Goal: Task Accomplishment & Management: Use online tool/utility

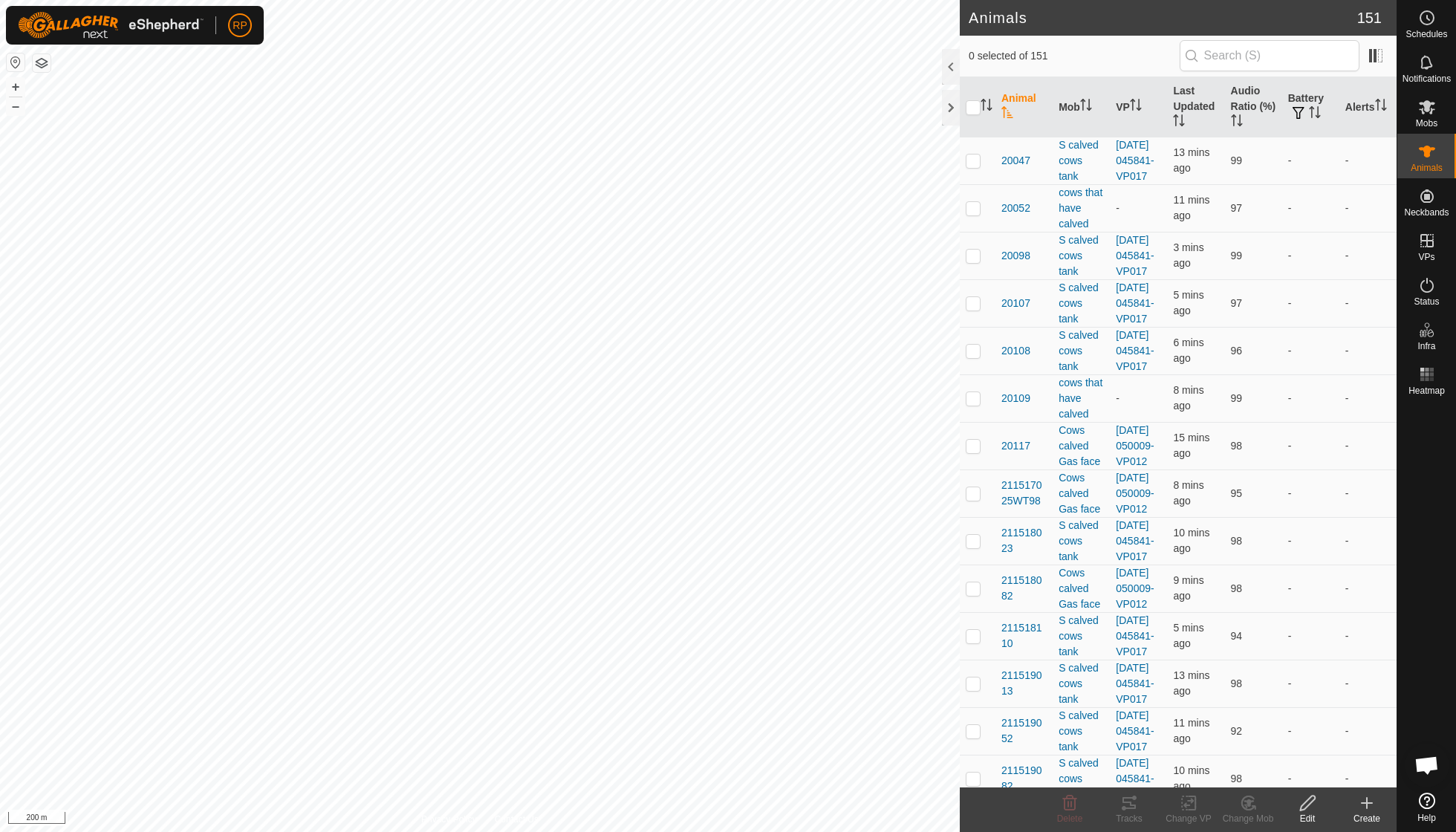
scroll to position [128, 0]
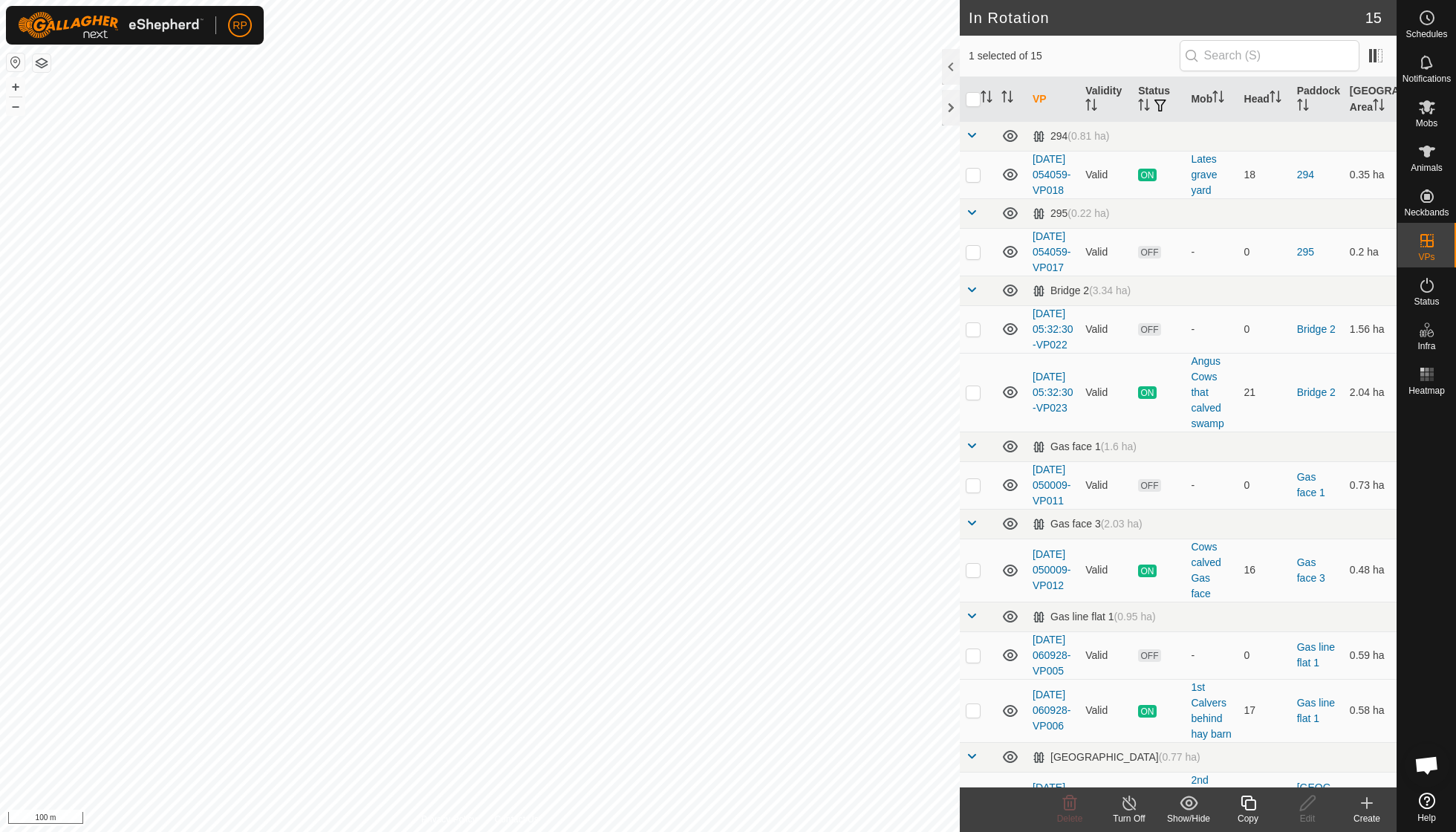
click at [1241, 795] on icon at bounding box center [1249, 803] width 19 height 18
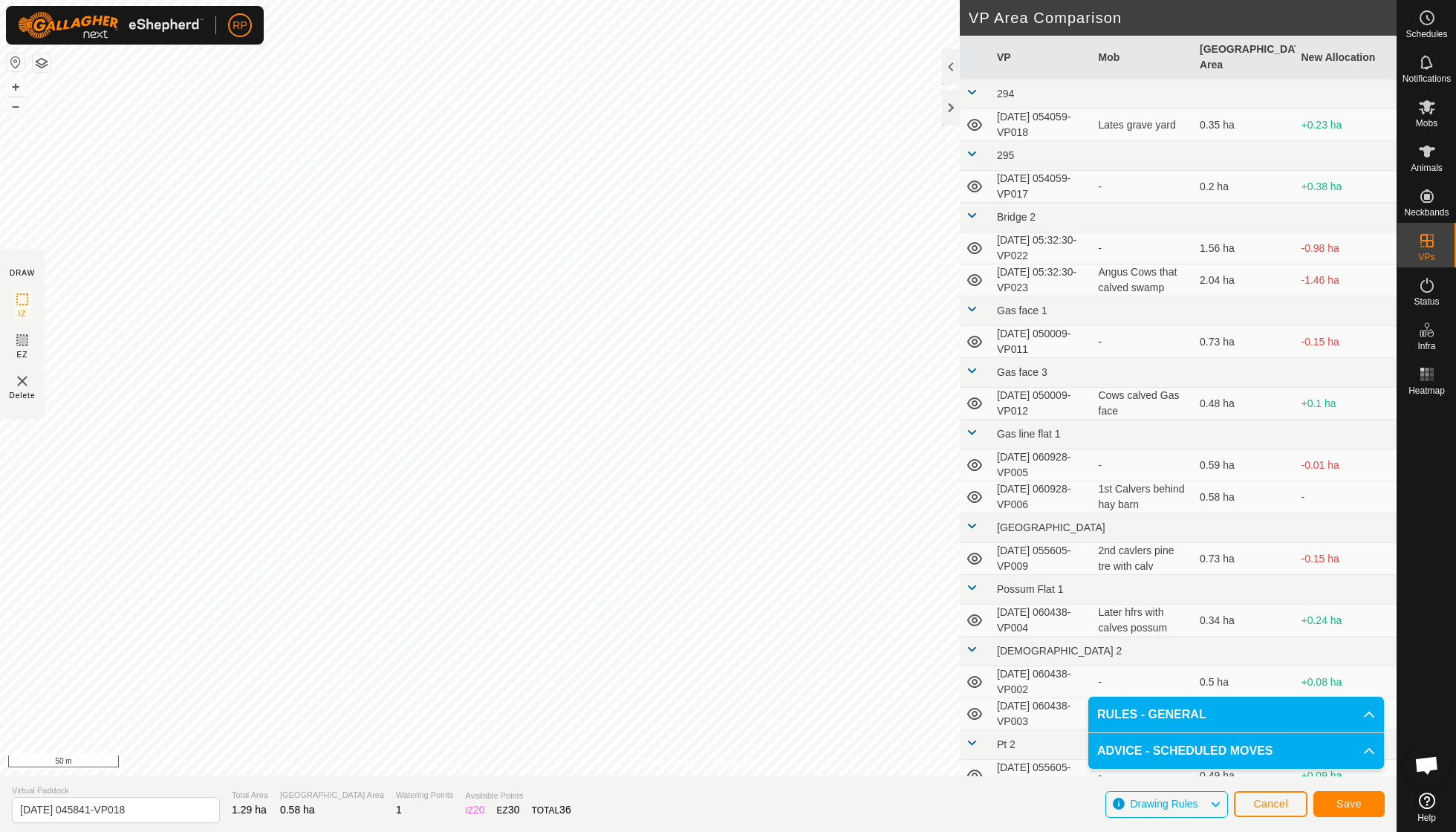
click at [1348, 806] on span "Save" at bounding box center [1350, 804] width 25 height 12
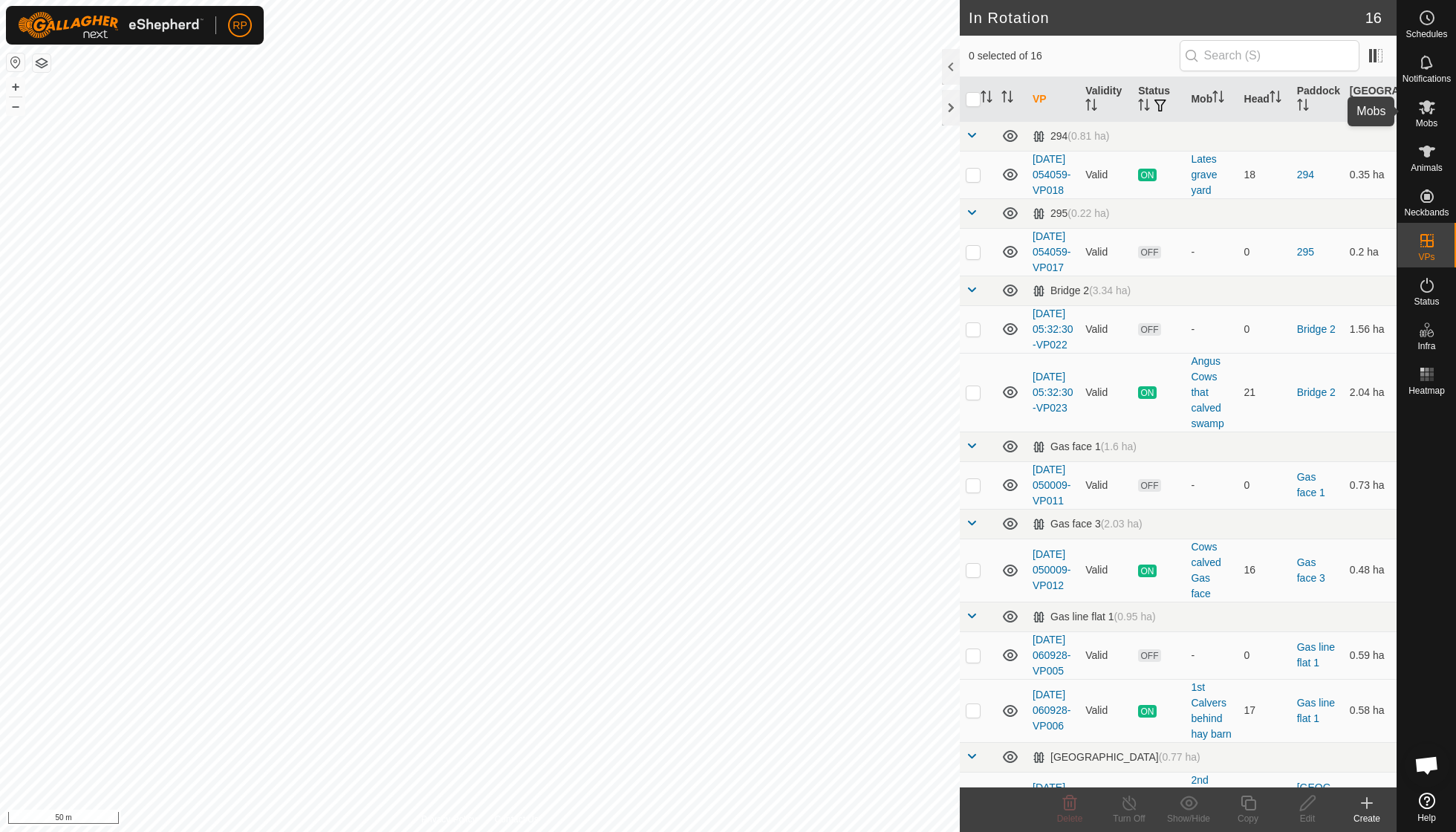
click at [1430, 120] on span "Mobs" at bounding box center [1426, 123] width 21 height 9
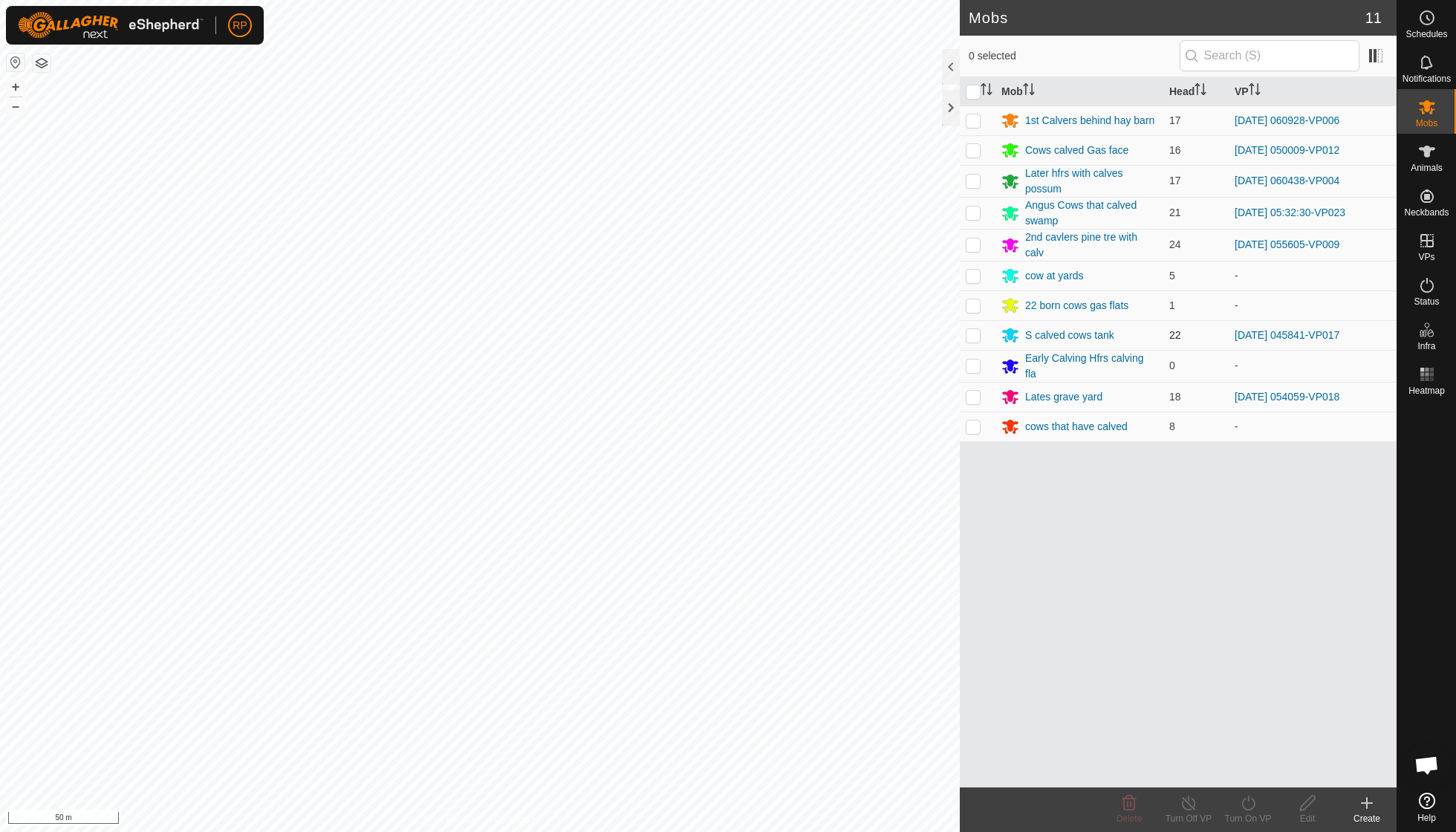
click at [975, 329] on p-checkbox at bounding box center [974, 335] width 15 height 12
checkbox input "true"
click at [1252, 806] on icon at bounding box center [1249, 803] width 19 height 18
click at [1247, 770] on link "Now" at bounding box center [1292, 769] width 147 height 30
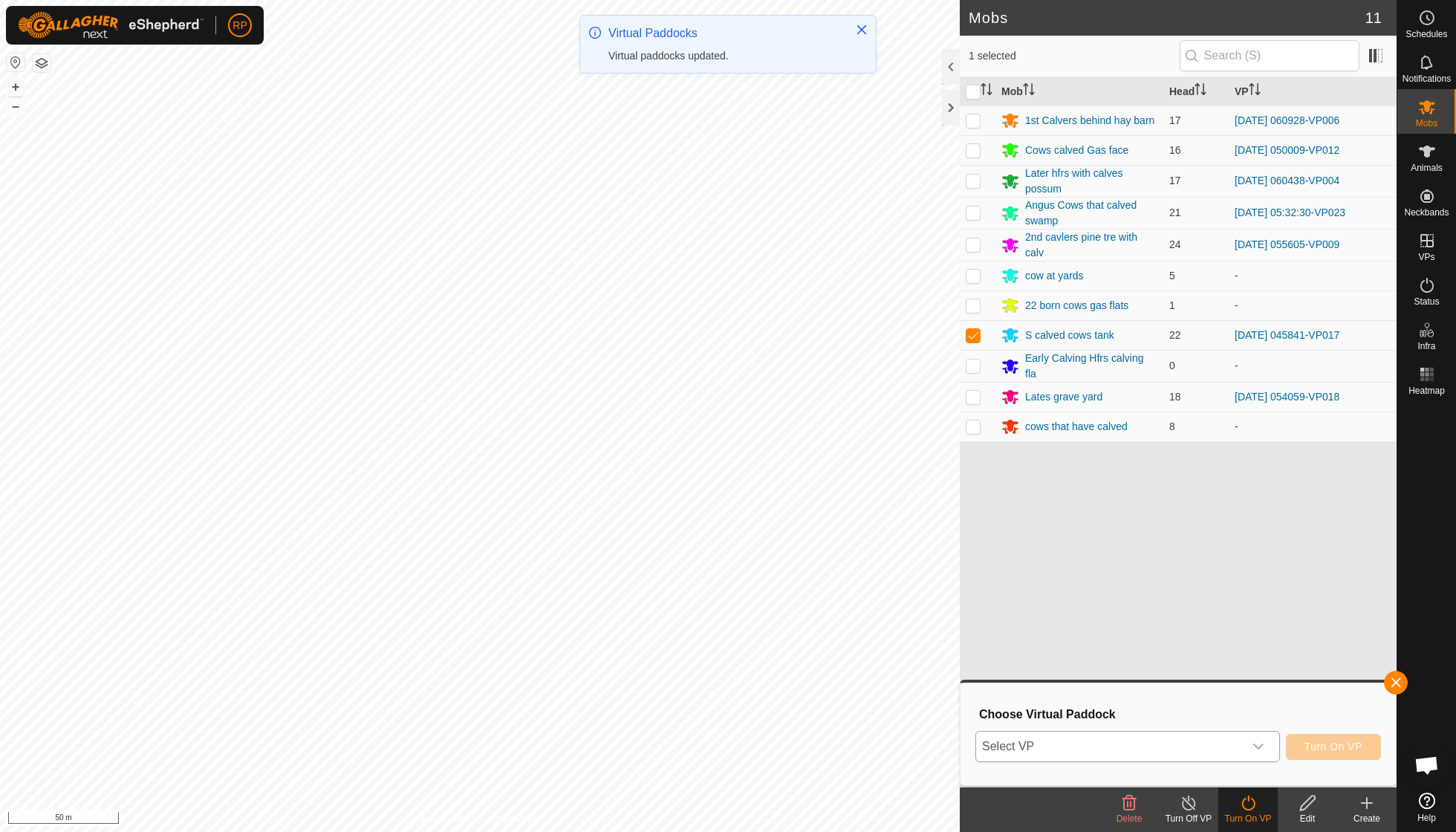
click at [1261, 743] on icon "dropdown trigger" at bounding box center [1259, 747] width 12 height 12
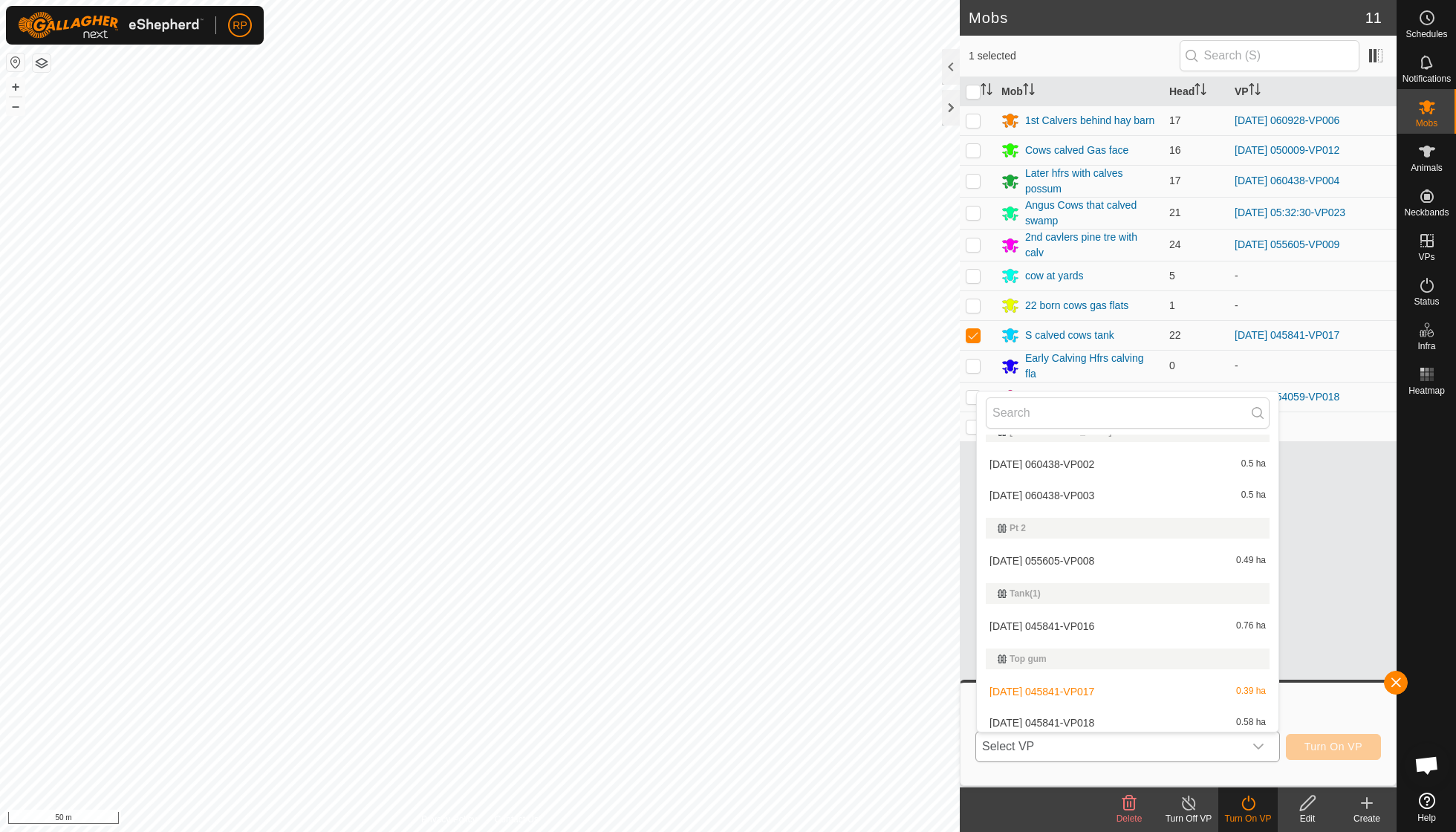
scroll to position [604, 0]
click at [1076, 714] on li "2025-09-26 045841-VP018 0.58 ha" at bounding box center [1127, 724] width 301 height 30
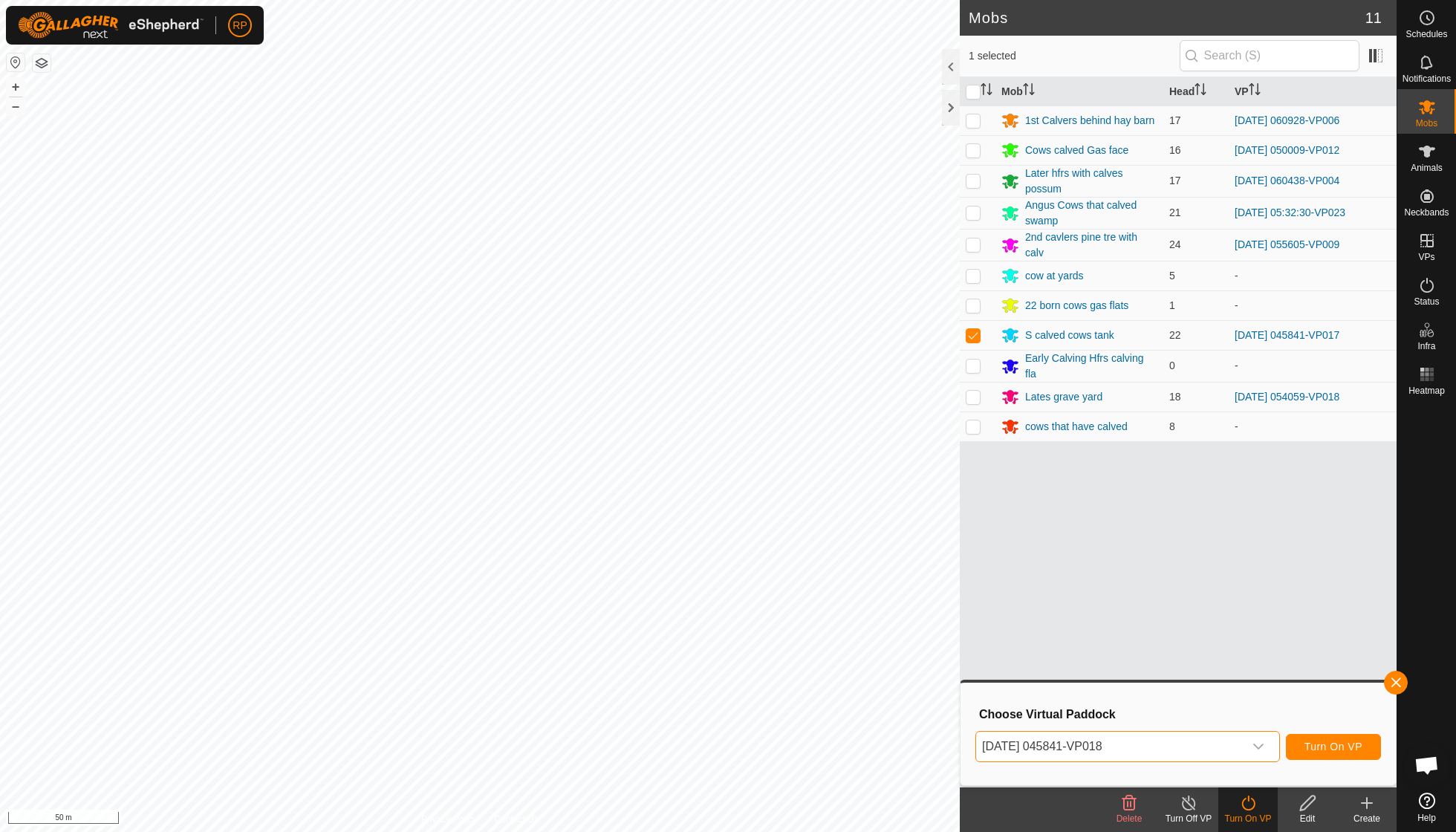
click at [1311, 750] on span "Turn On VP" at bounding box center [1334, 747] width 58 height 12
